Goal: Information Seeking & Learning: Learn about a topic

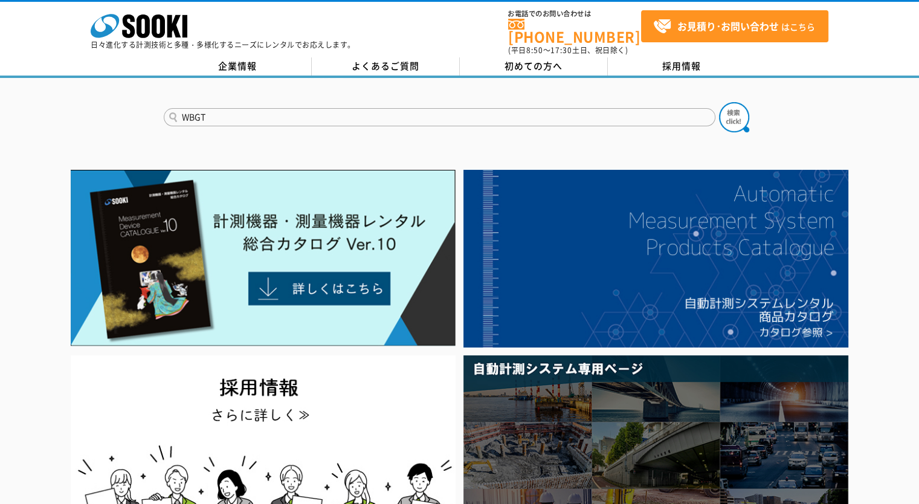
type input "WBGT"
click at [719, 102] on button at bounding box center [734, 117] width 30 height 30
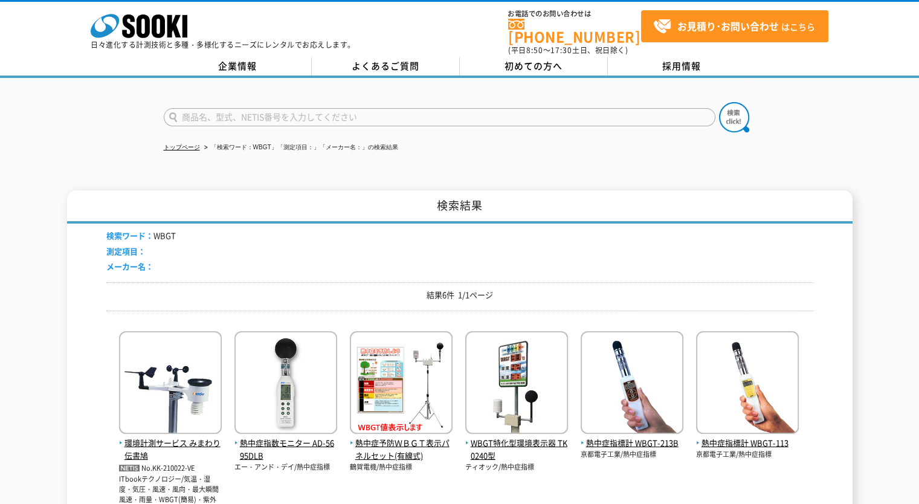
scroll to position [179, 0]
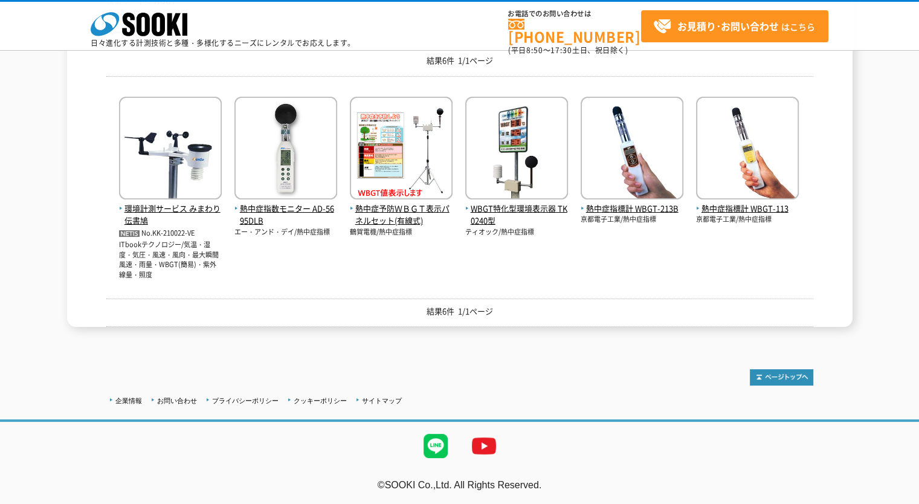
click at [609, 216] on p "京都電子工業/熱中症指標" at bounding box center [631, 219] width 103 height 10
click at [602, 205] on span "熱中症指標計 WBGT-213B" at bounding box center [631, 208] width 103 height 13
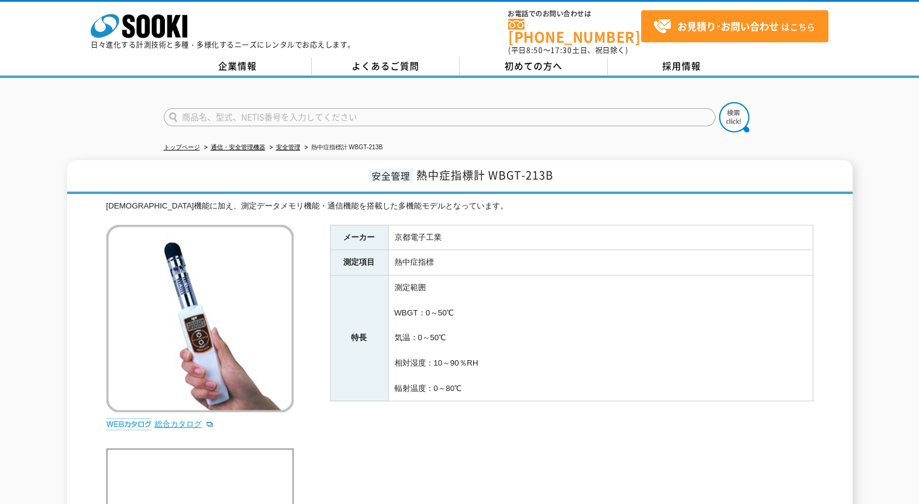
click at [176, 419] on link "総合カタログ" at bounding box center [184, 423] width 59 height 9
